Goal: Information Seeking & Learning: Learn about a topic

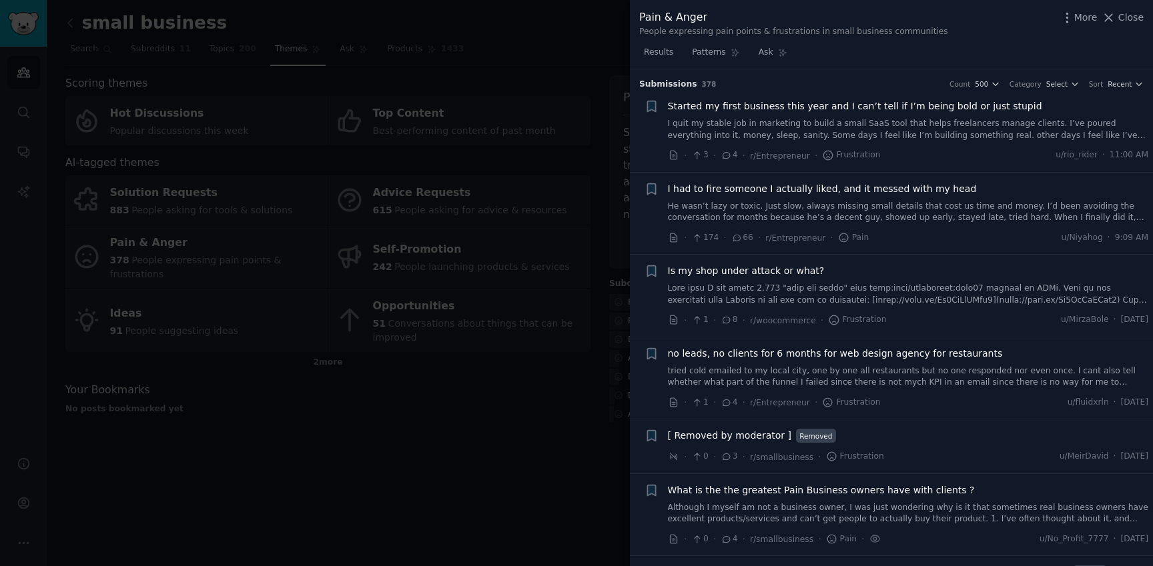
scroll to position [624, 0]
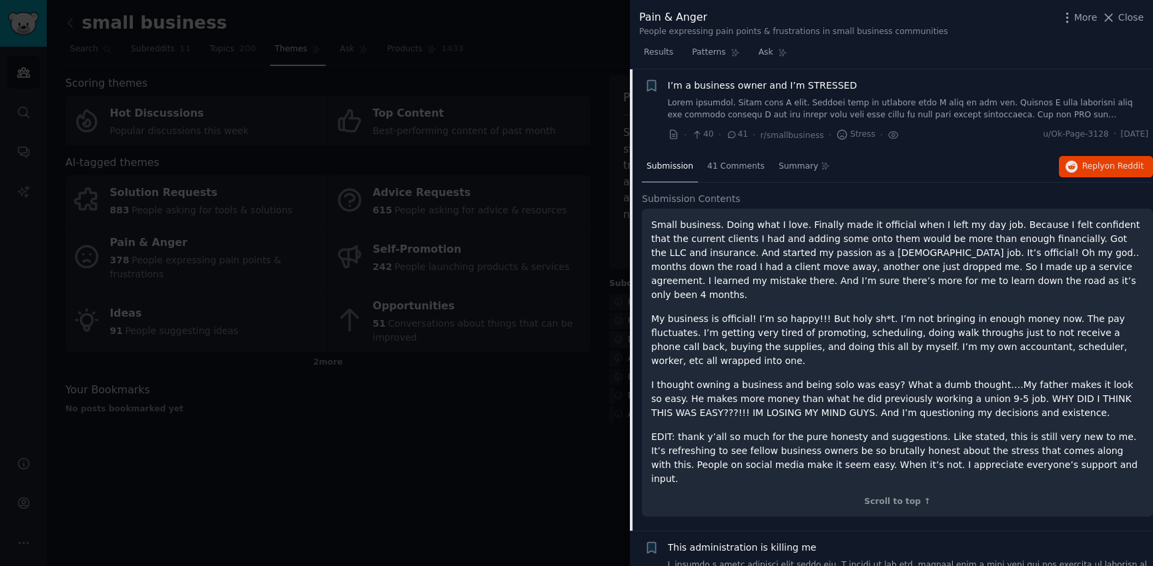
click at [475, 430] on div at bounding box center [576, 283] width 1153 height 566
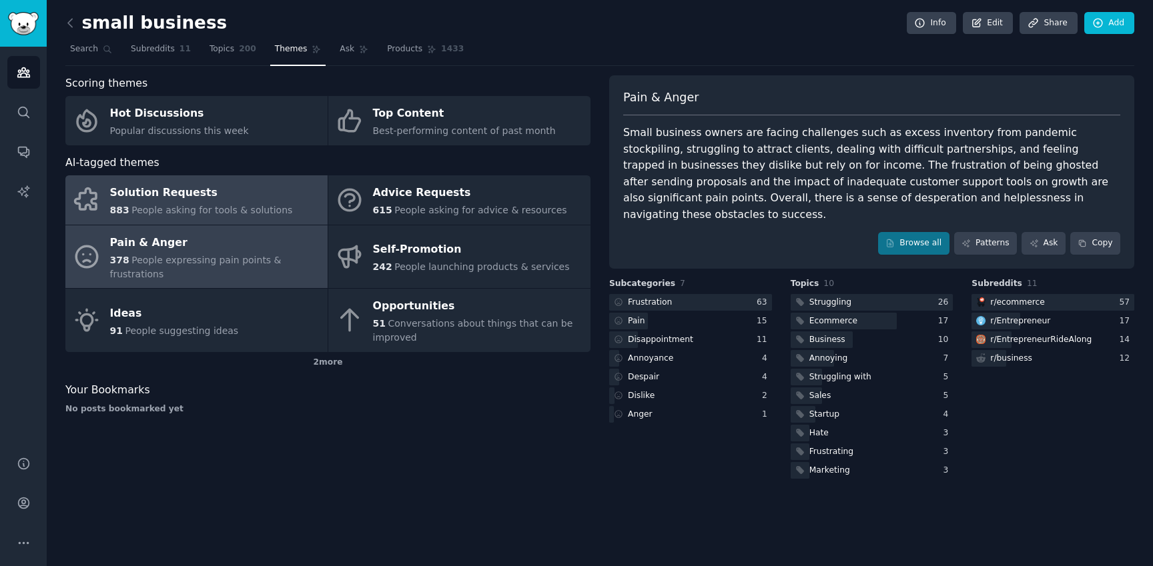
click at [166, 201] on div "Solution Requests" at bounding box center [201, 193] width 183 height 21
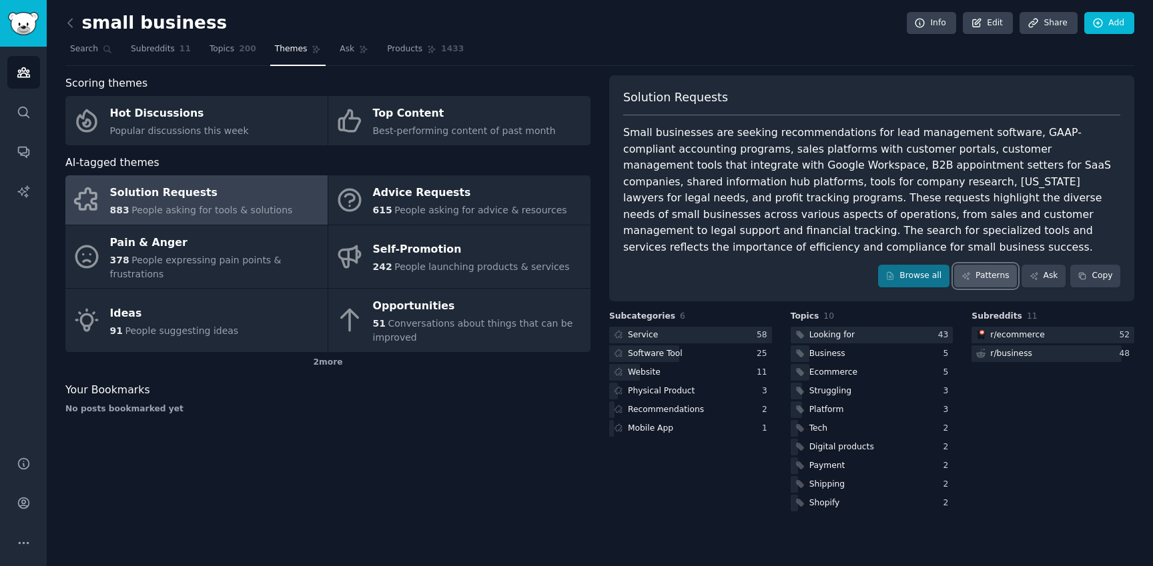
click at [986, 265] on link "Patterns" at bounding box center [985, 276] width 63 height 23
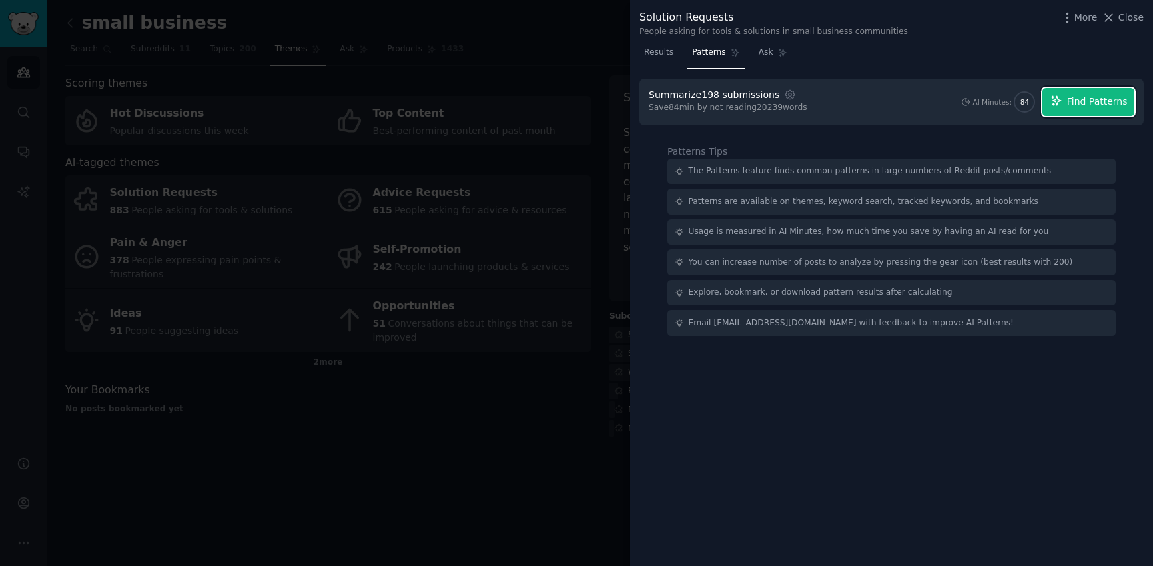
click at [1086, 105] on span "Find Patterns" at bounding box center [1097, 102] width 61 height 14
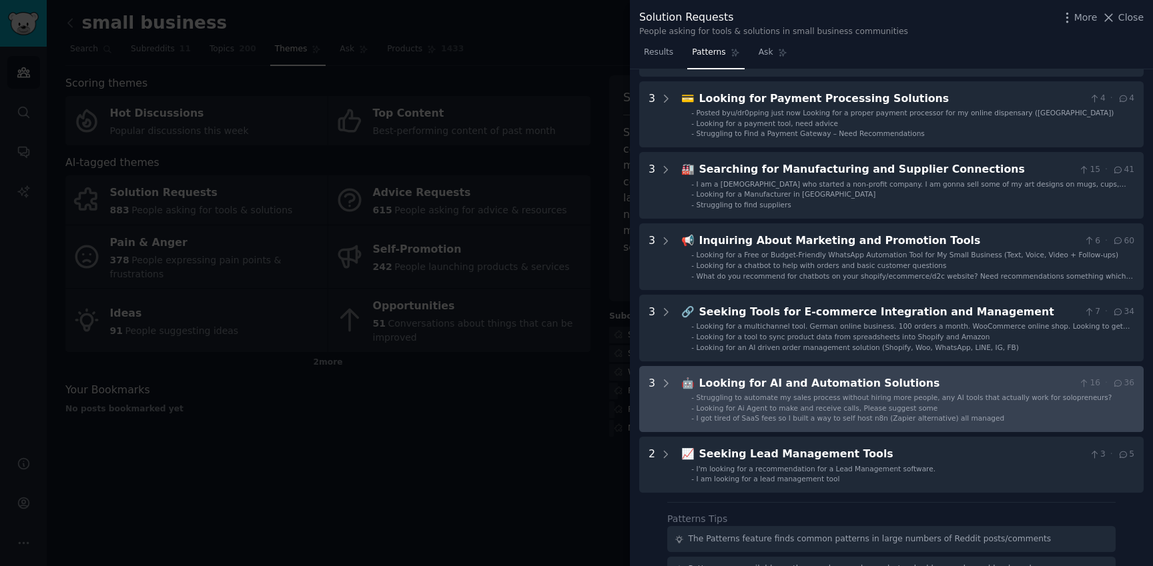
scroll to position [333, 0]
click at [782, 385] on div "Looking for AI and Automation Solutions" at bounding box center [886, 384] width 374 height 17
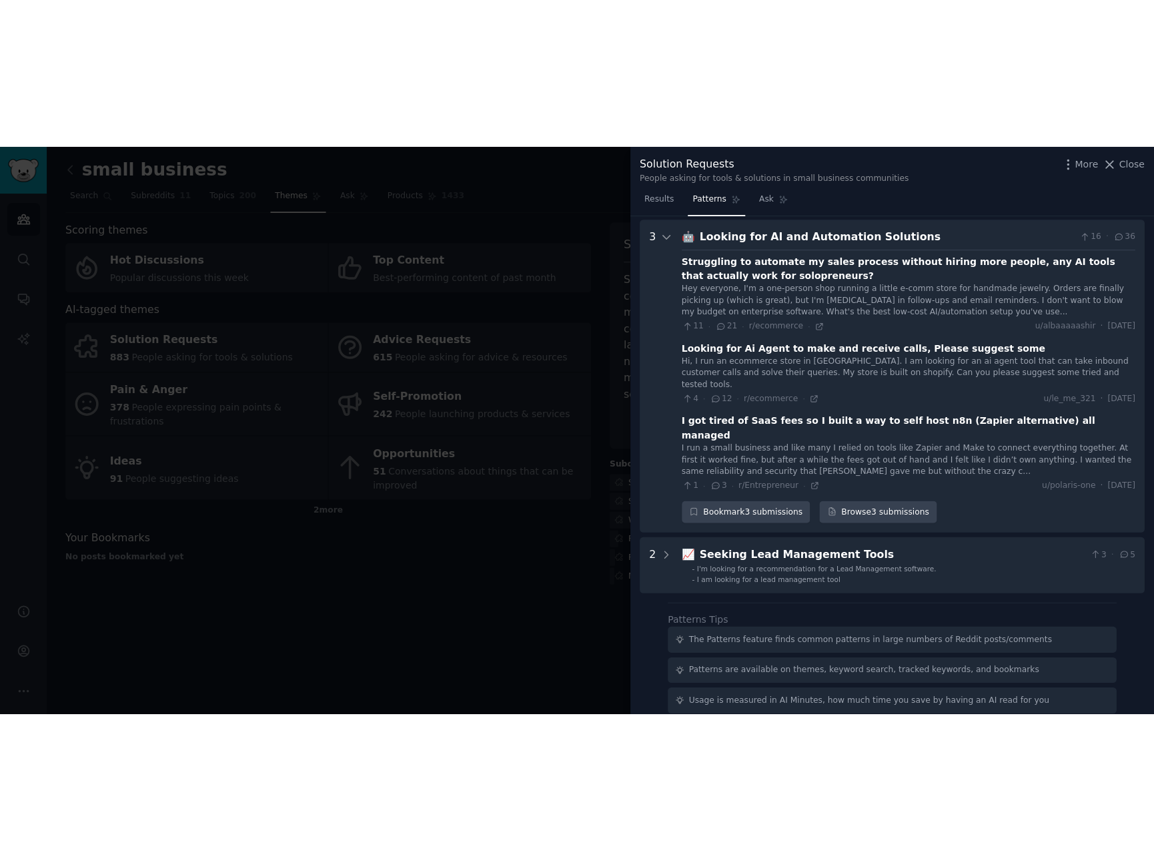
scroll to position [631, 0]
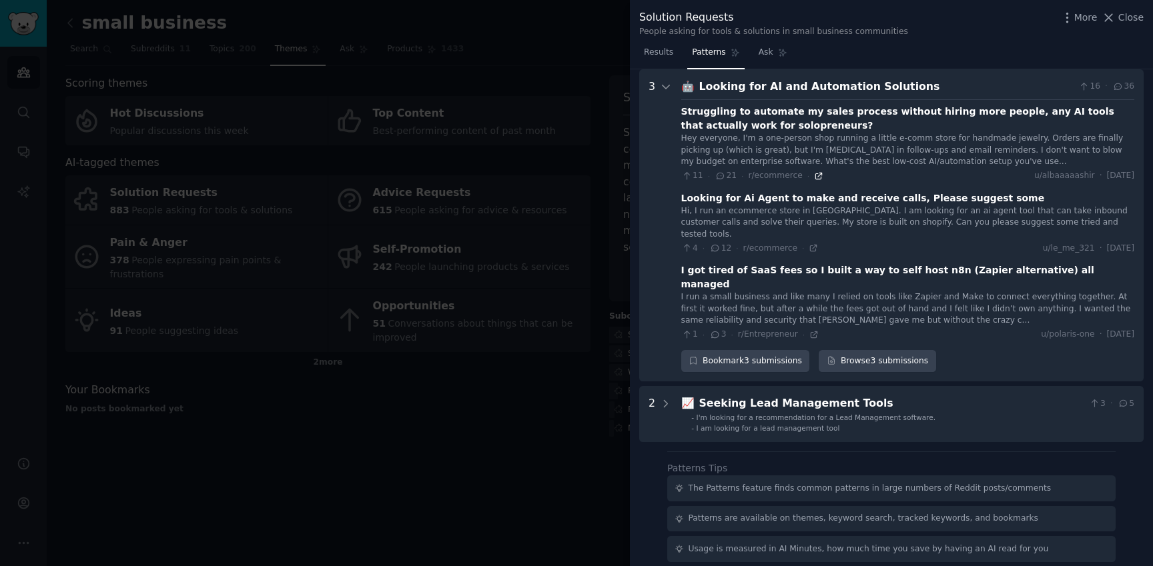
click at [814, 177] on icon at bounding box center [818, 175] width 9 height 9
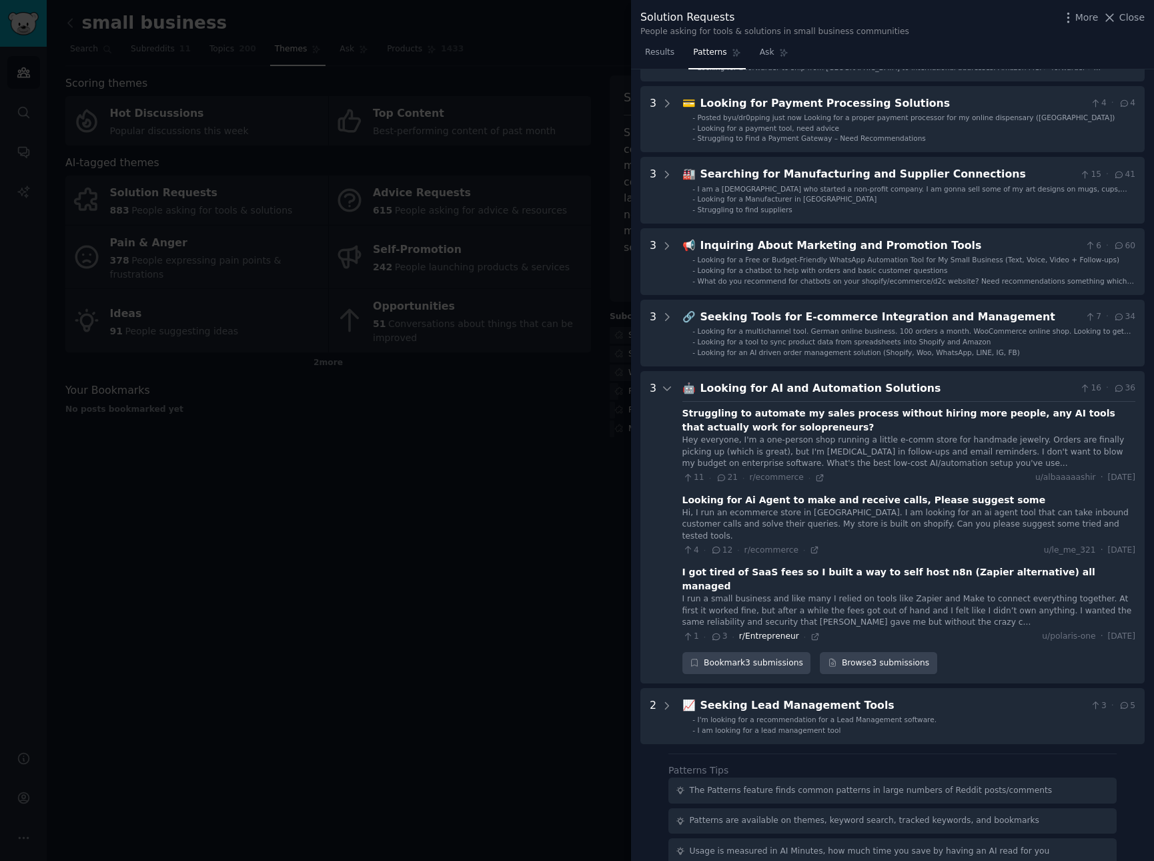
scroll to position [353, 0]
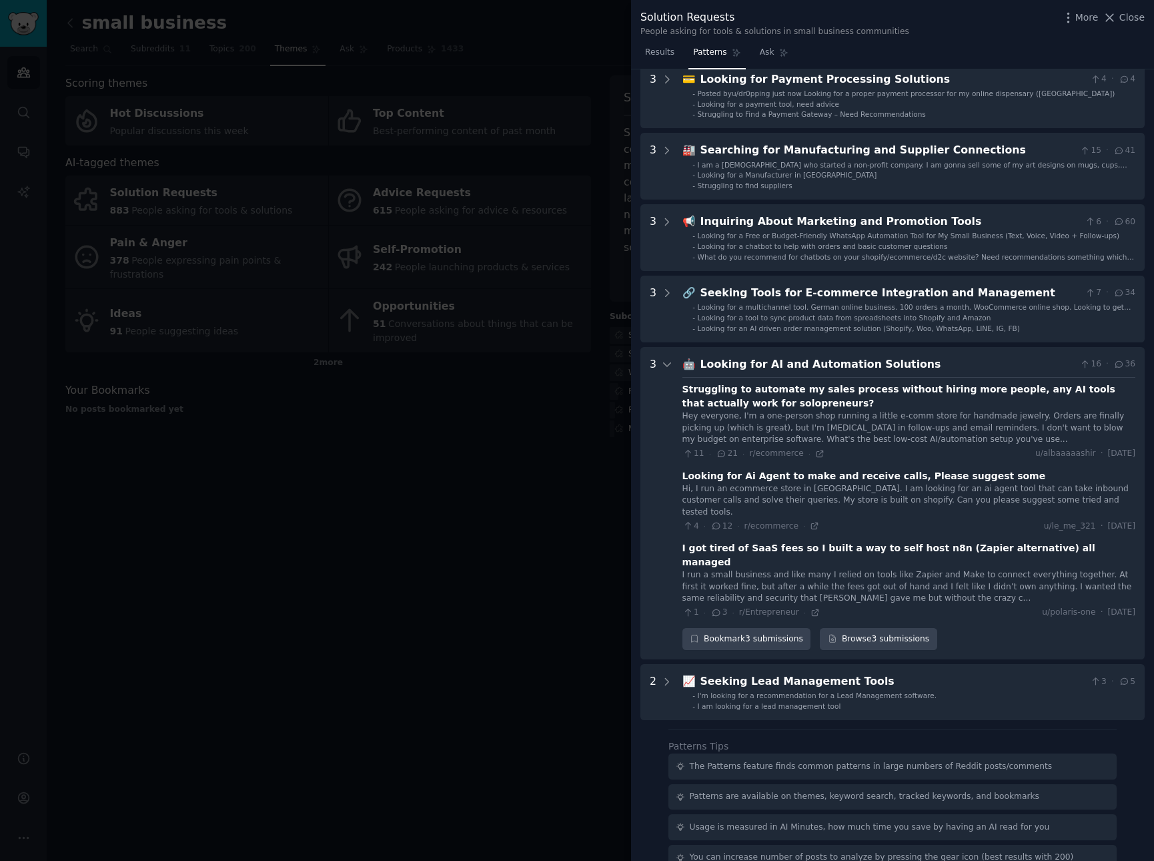
click at [494, 476] on div at bounding box center [577, 430] width 1154 height 861
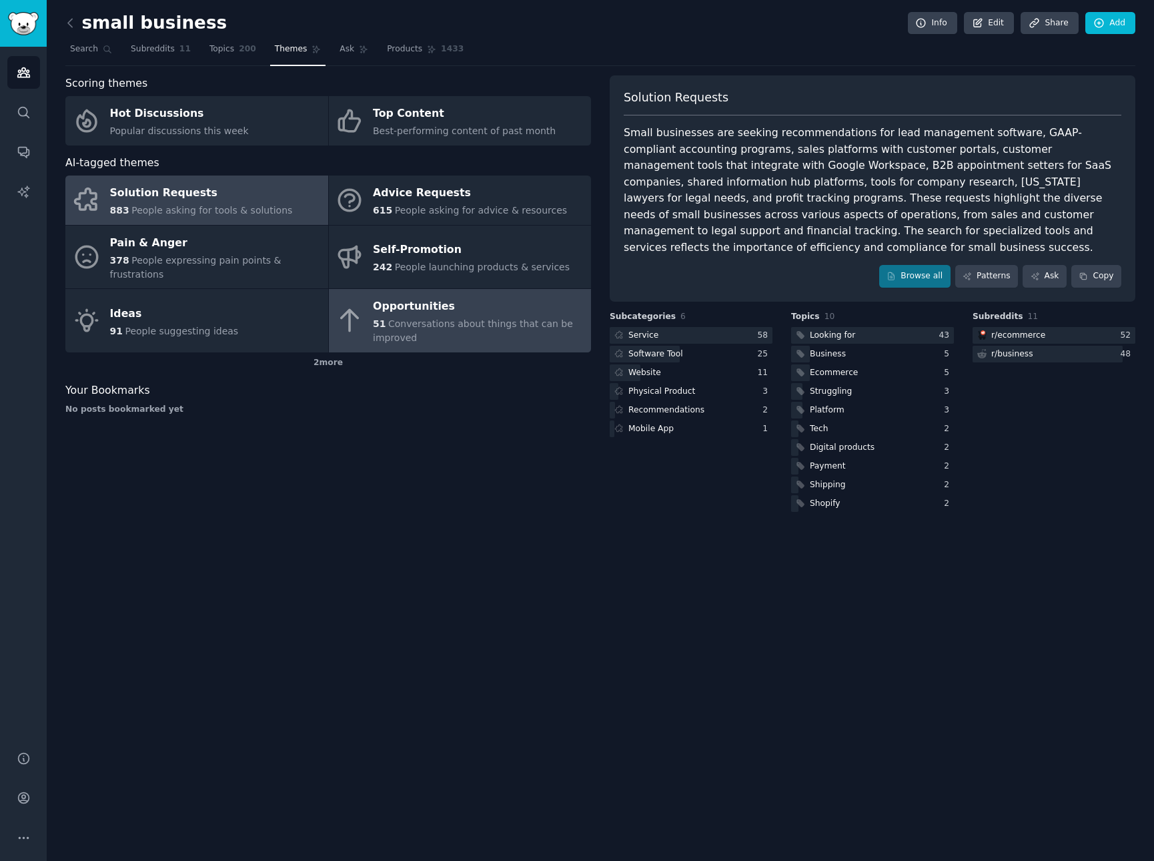
click at [367, 326] on link "Opportunities 51 Conversations about things that can be improved" at bounding box center [460, 320] width 263 height 63
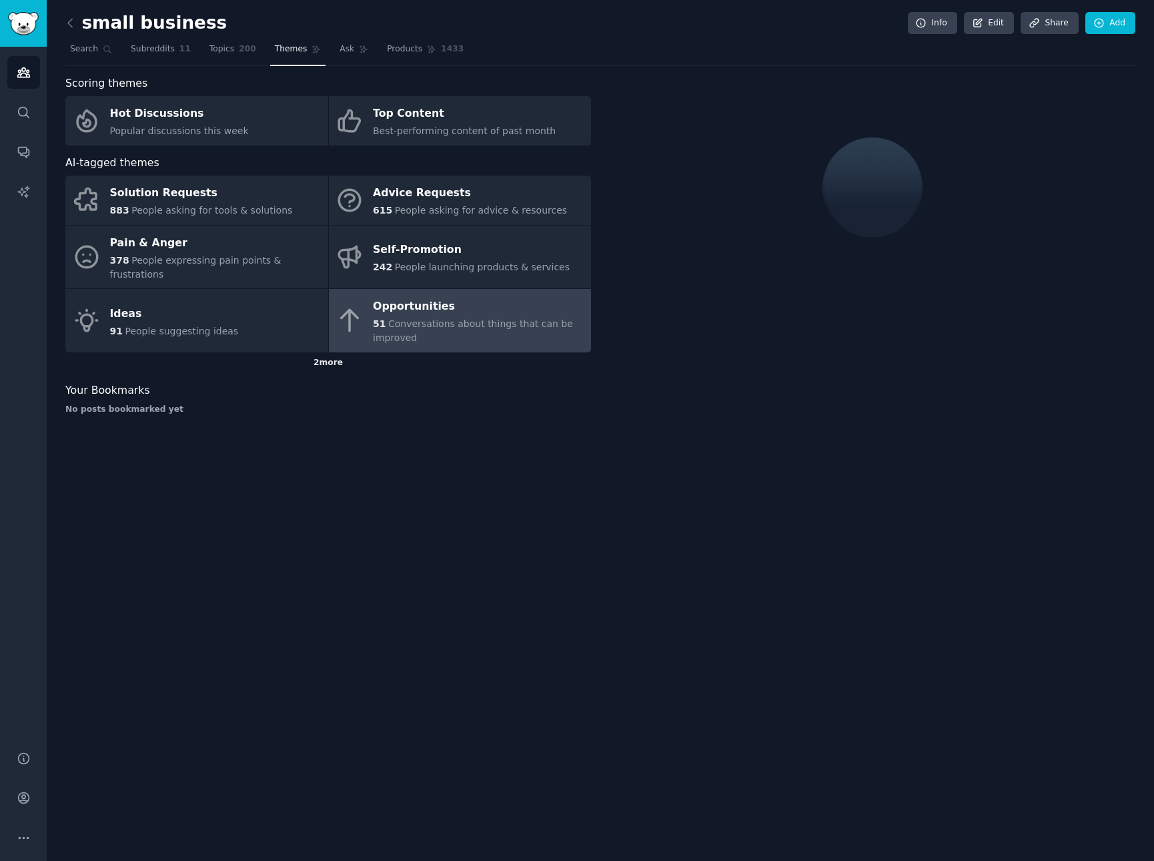
click at [329, 352] on div "2 more" at bounding box center [328, 362] width 526 height 21
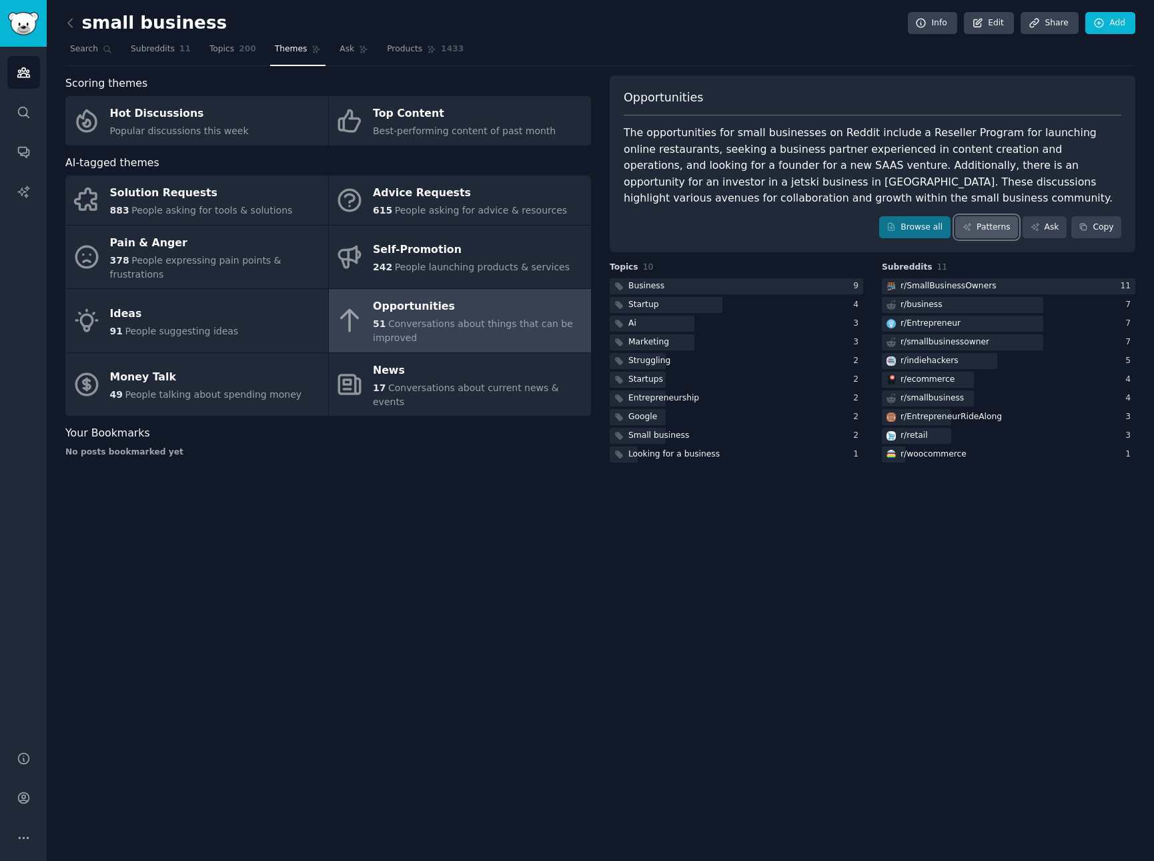
click at [998, 231] on link "Patterns" at bounding box center [986, 227] width 63 height 23
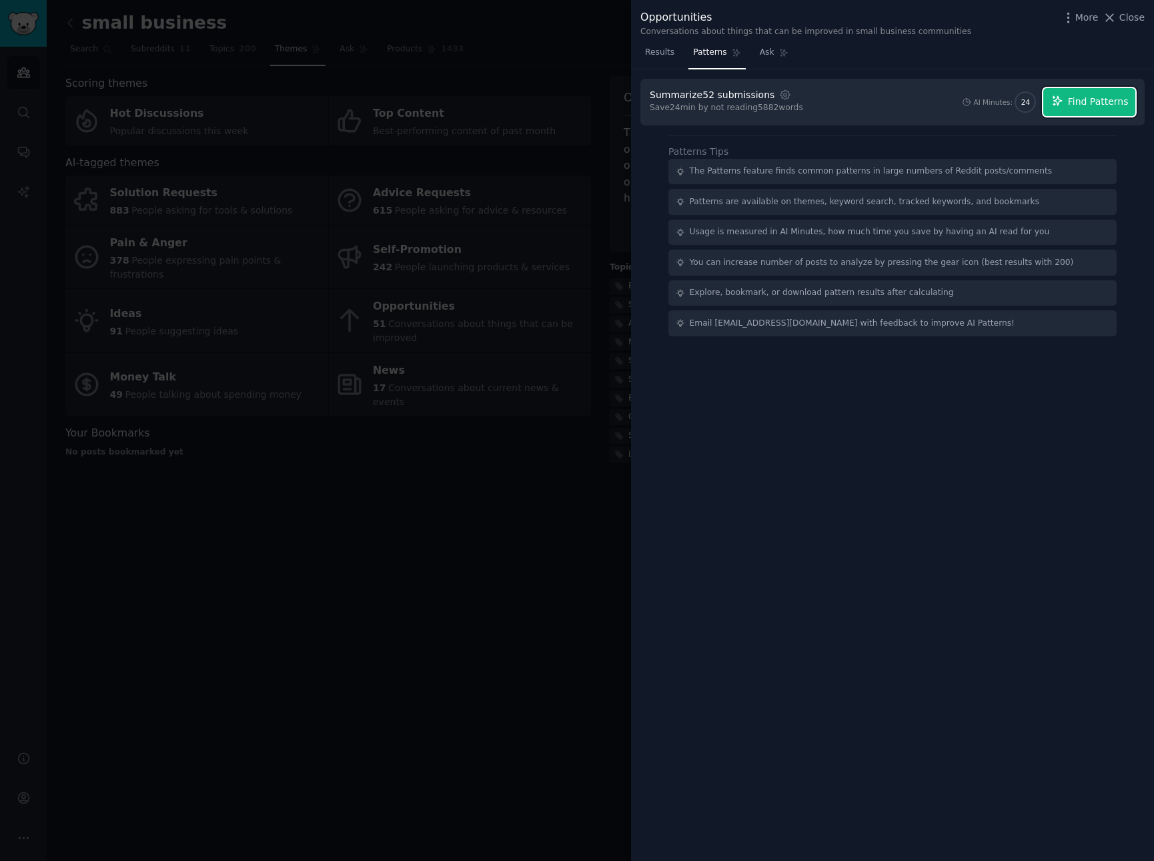
click at [1067, 102] on button "Find Patterns" at bounding box center [1090, 102] width 92 height 28
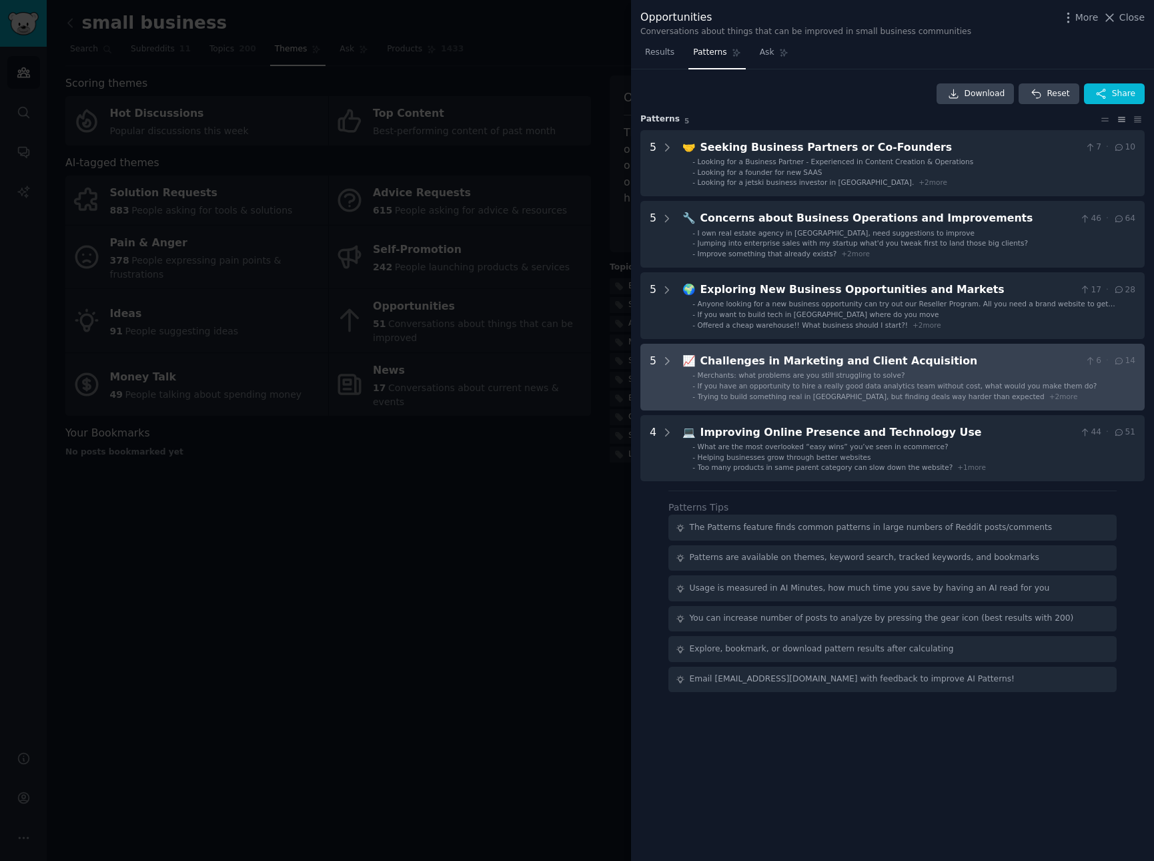
click at [761, 364] on div "Challenges in Marketing and Client Acquisition" at bounding box center [891, 361] width 380 height 17
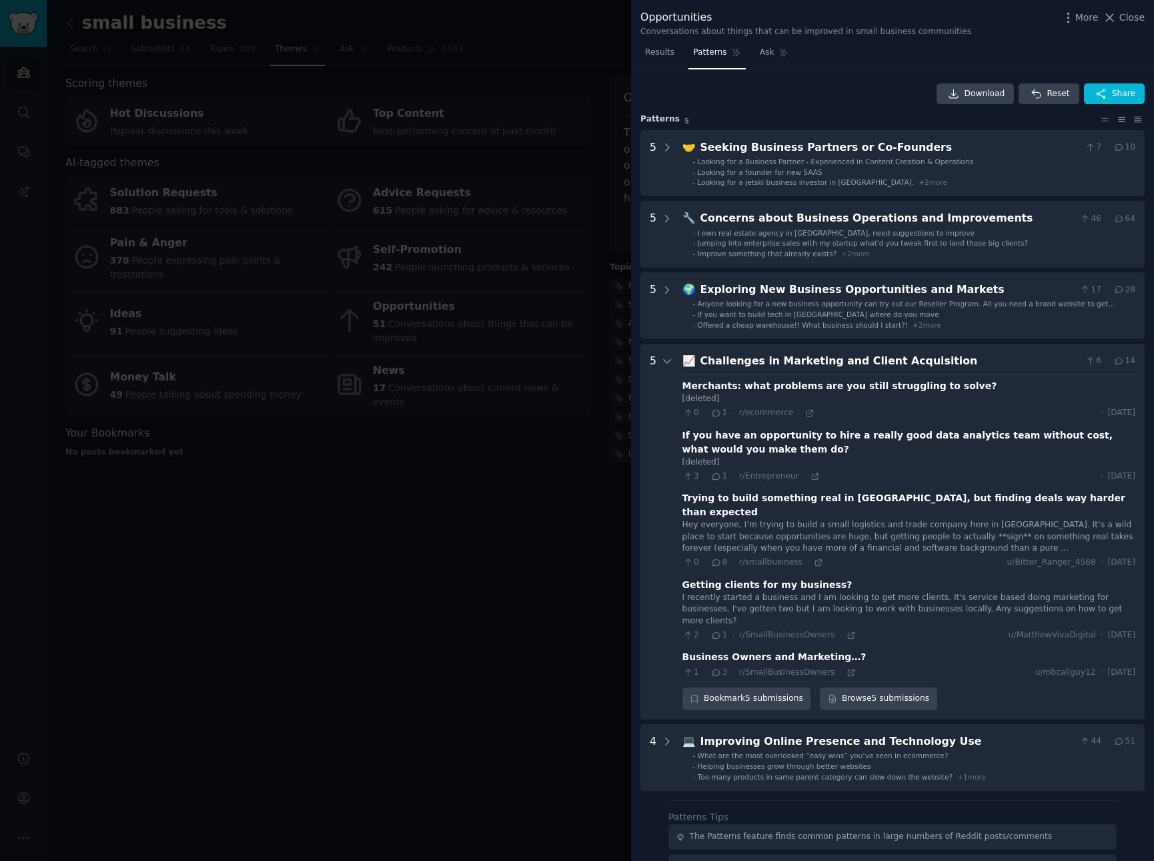
click at [506, 492] on div at bounding box center [577, 430] width 1154 height 861
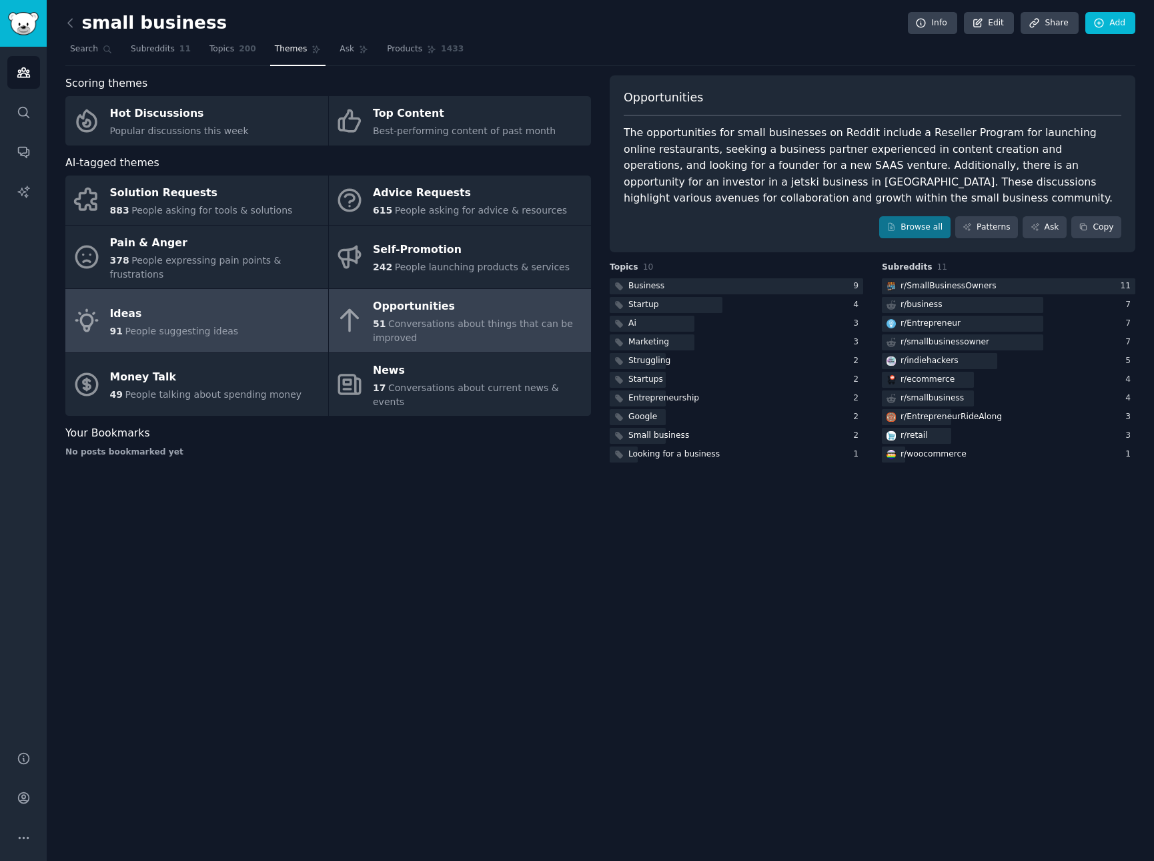
click at [188, 326] on span "People suggesting ideas" at bounding box center [181, 331] width 113 height 11
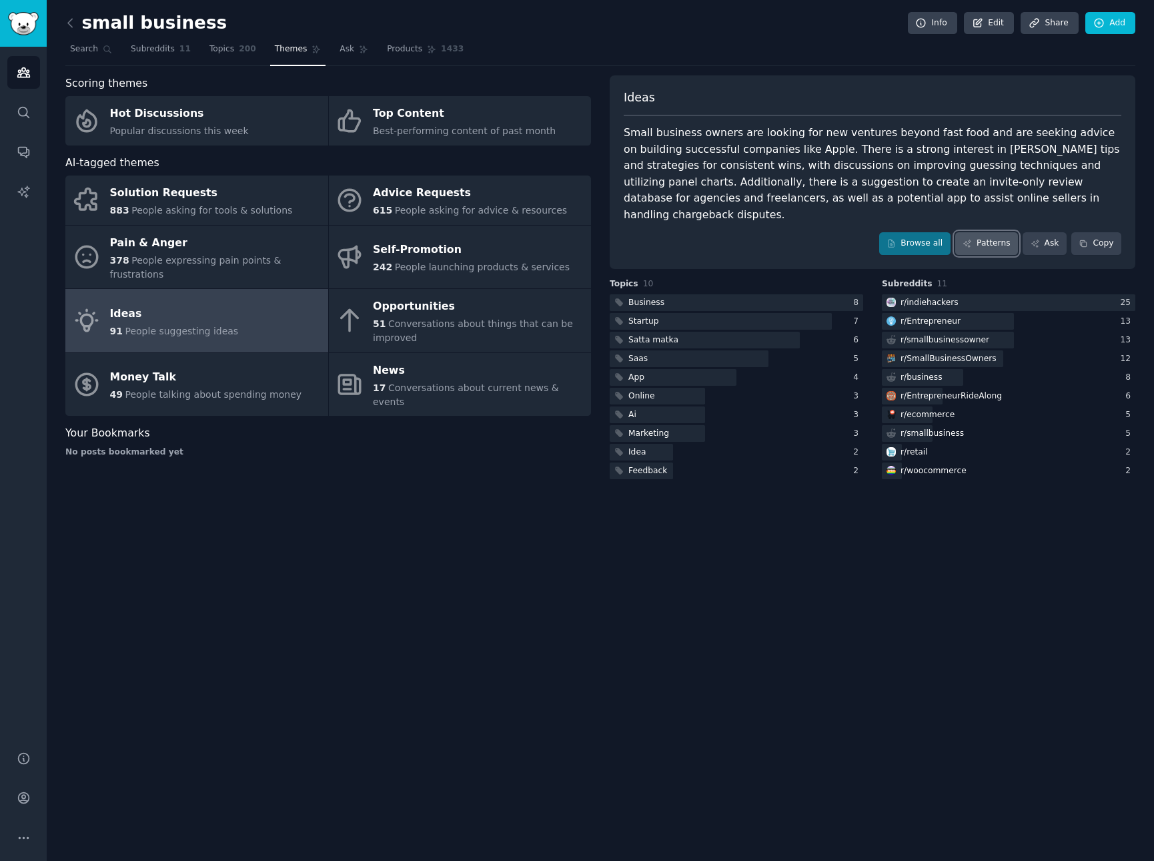
click at [999, 232] on link "Patterns" at bounding box center [986, 243] width 63 height 23
